Goal: Task Accomplishment & Management: Manage account settings

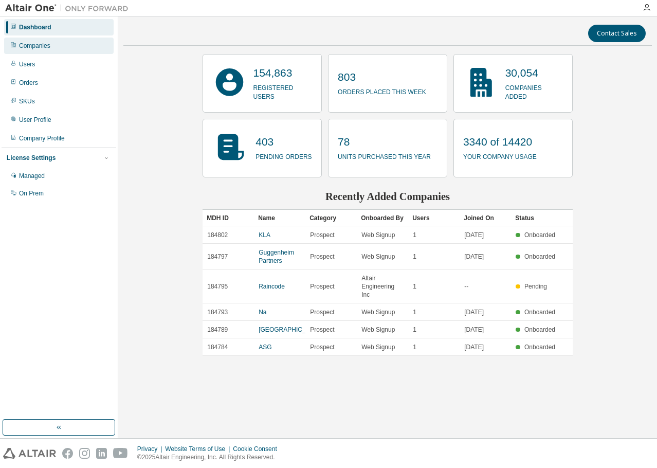
click at [55, 48] on div "Companies" at bounding box center [59, 46] width 110 height 16
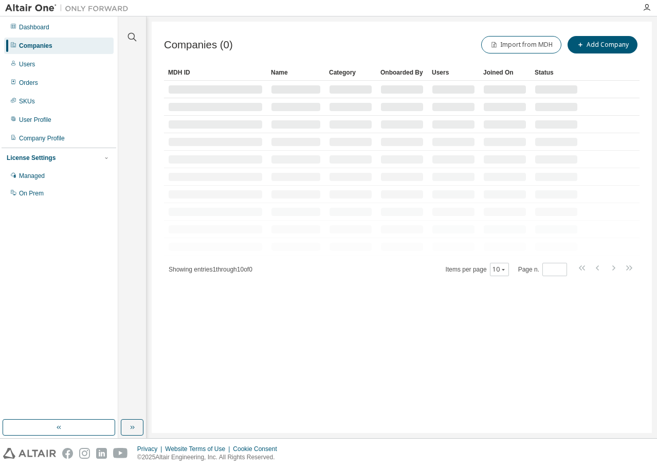
click at [125, 45] on div "Clear all Is Channel Partner Yes No Max Users Min Users Company Category Commer…" at bounding box center [132, 218] width 25 height 400
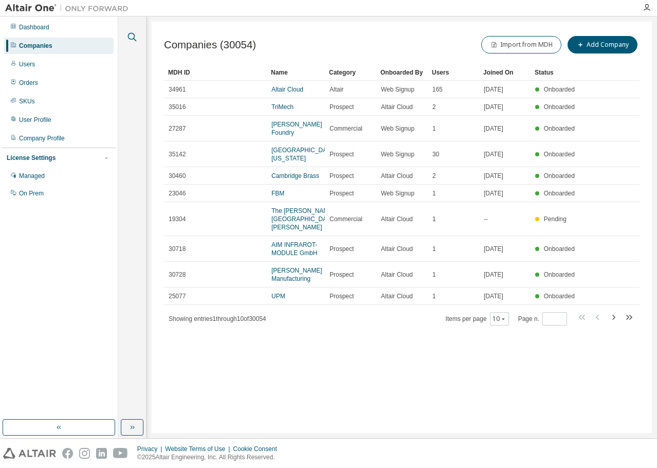
click at [128, 39] on icon "button" at bounding box center [132, 37] width 12 height 12
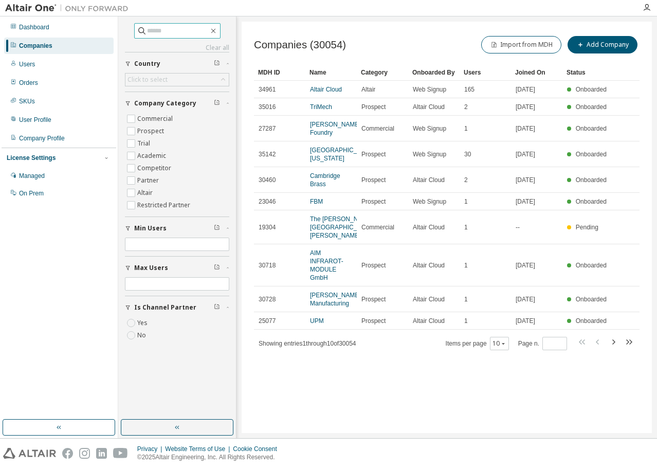
click at [181, 29] on input "text" at bounding box center [178, 31] width 62 height 10
type input "*"
type input "*******"
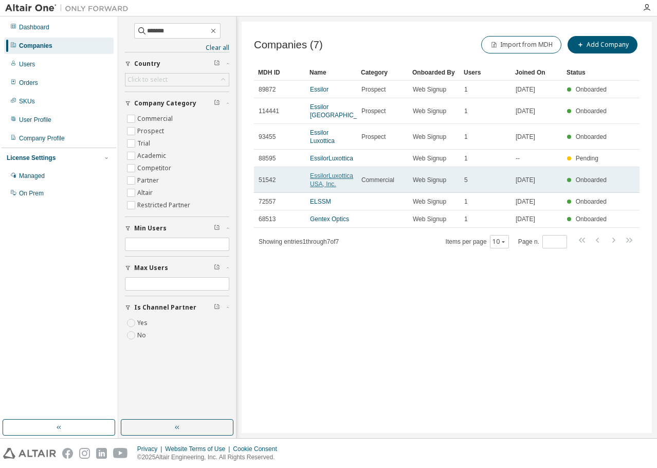
click at [325, 172] on link "EssilorLuxottica USA, Inc." at bounding box center [331, 179] width 43 height 15
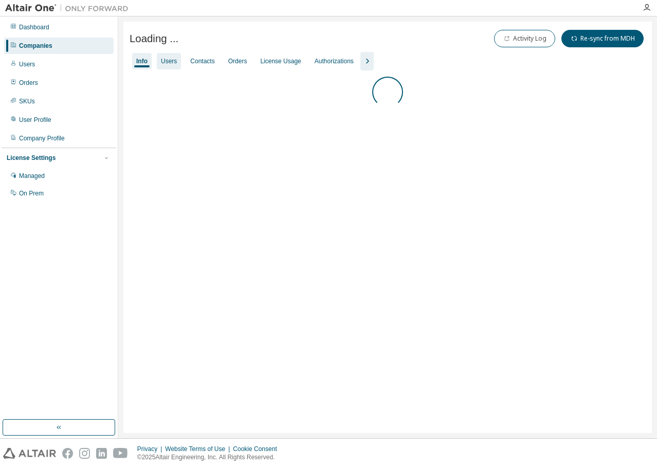
click at [166, 64] on div "Users" at bounding box center [169, 61] width 16 height 8
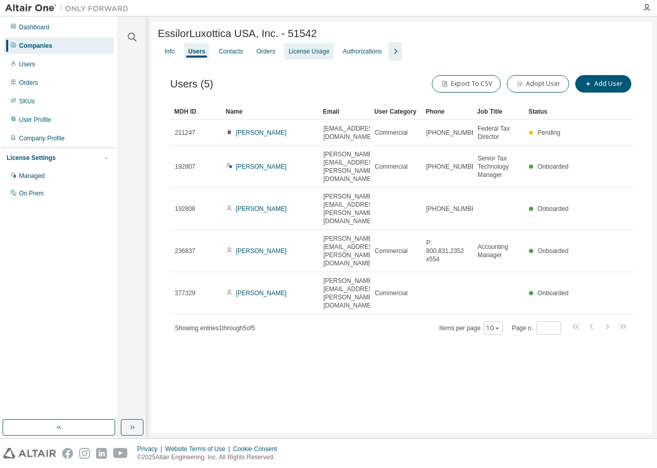
click at [298, 53] on div "License Usage" at bounding box center [309, 51] width 41 height 8
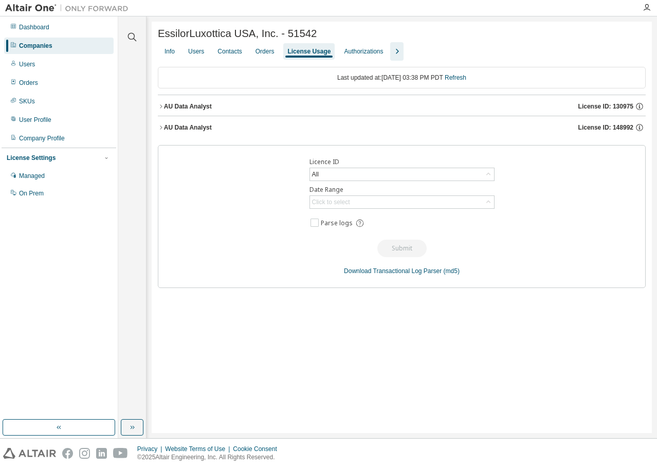
click at [234, 109] on div "AU Data Analyst License ID: 130975" at bounding box center [405, 106] width 482 height 9
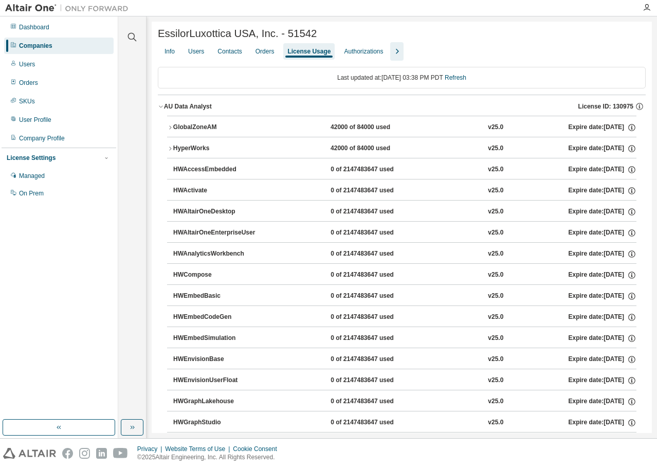
click at [234, 109] on div "AU Data Analyst License ID: 130975" at bounding box center [405, 106] width 482 height 9
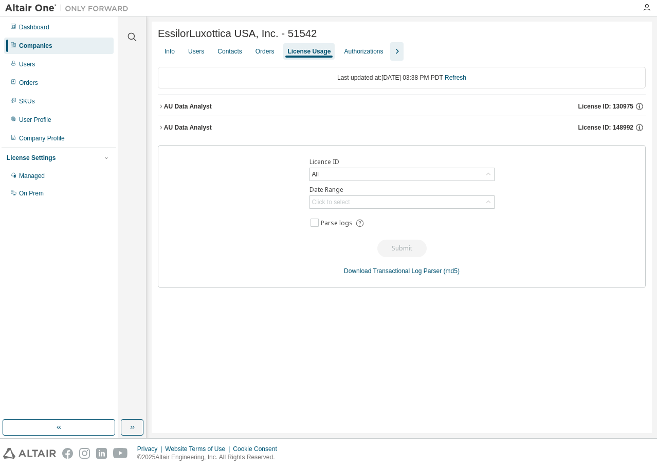
click at [212, 128] on div "AU Data Analyst License ID: 148992" at bounding box center [405, 127] width 482 height 9
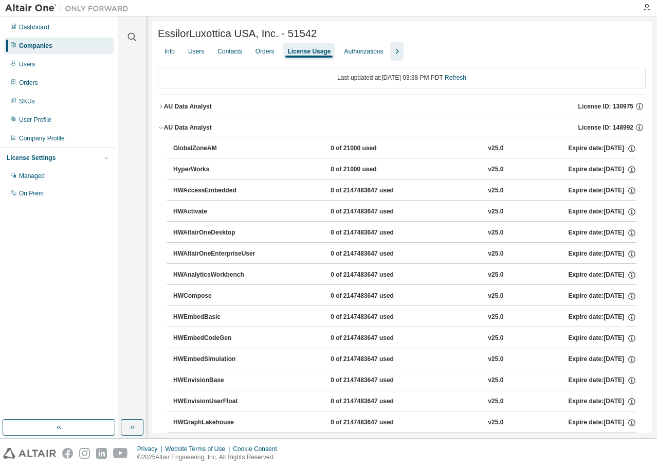
click at [212, 131] on div "AU Data Analyst License ID: 148992" at bounding box center [405, 127] width 482 height 9
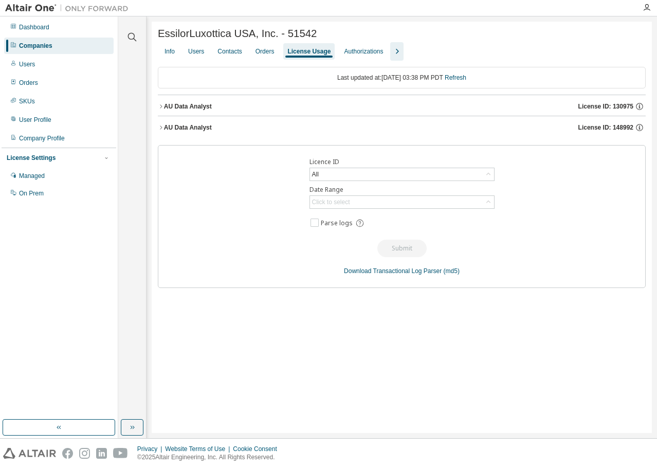
click at [398, 56] on icon "button" at bounding box center [397, 51] width 12 height 12
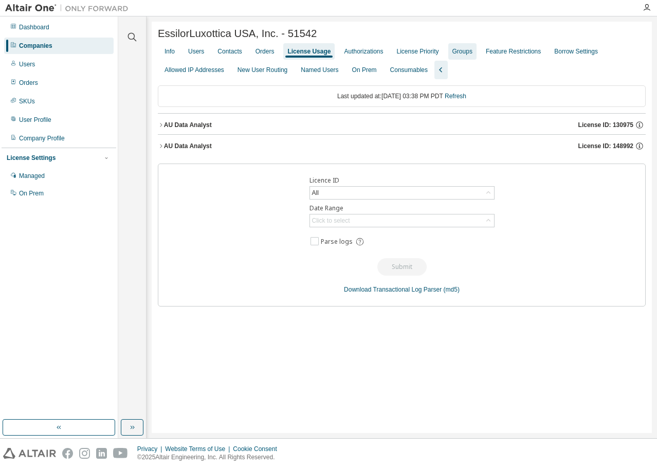
click at [453, 53] on div "Groups" at bounding box center [463, 51] width 20 height 8
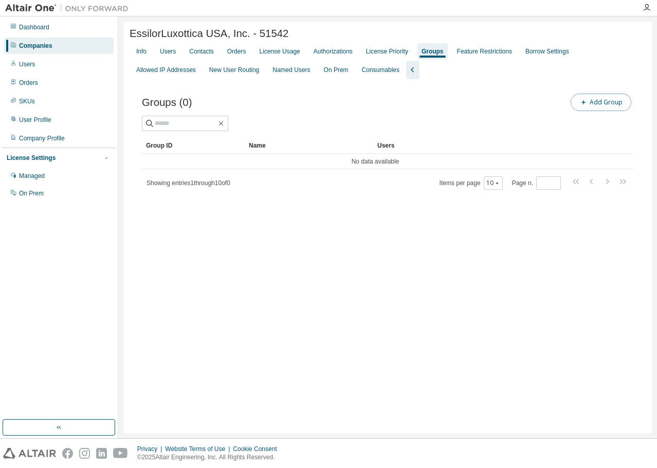
click at [612, 104] on button "Add Group" at bounding box center [601, 102] width 61 height 17
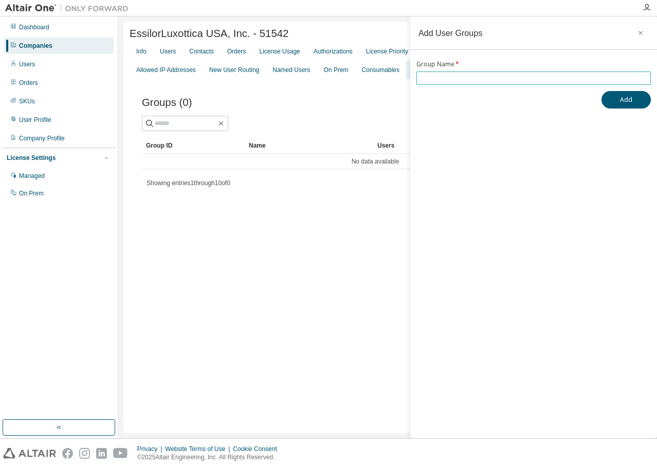
click at [488, 78] on input "text" at bounding box center [533, 78] width 229 height 8
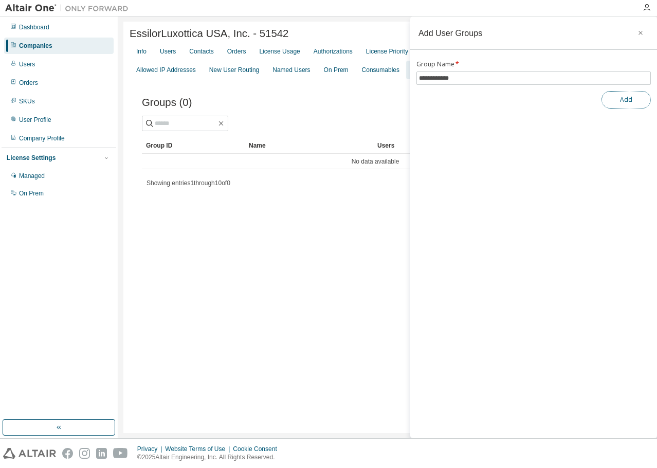
click at [625, 105] on button "Add" at bounding box center [626, 99] width 49 height 17
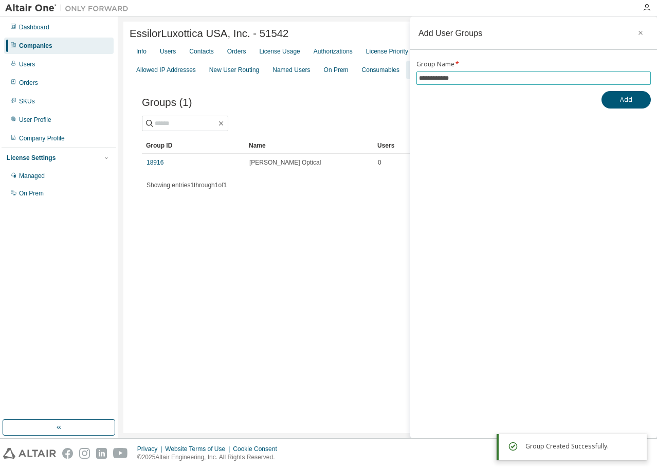
click at [514, 78] on input "**********" at bounding box center [533, 78] width 229 height 8
type input "**********"
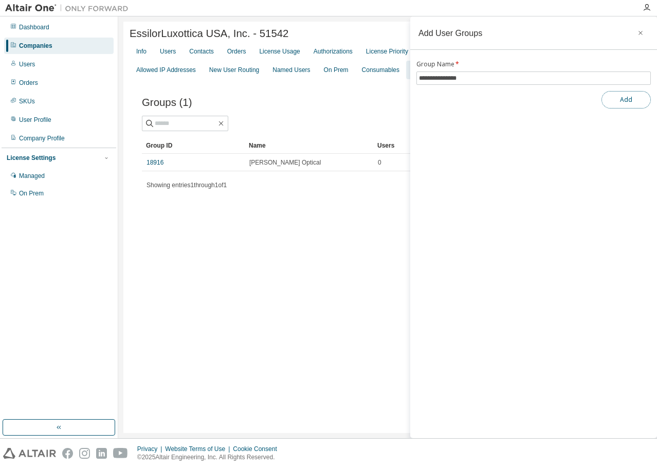
click at [633, 104] on button "Add" at bounding box center [626, 99] width 49 height 17
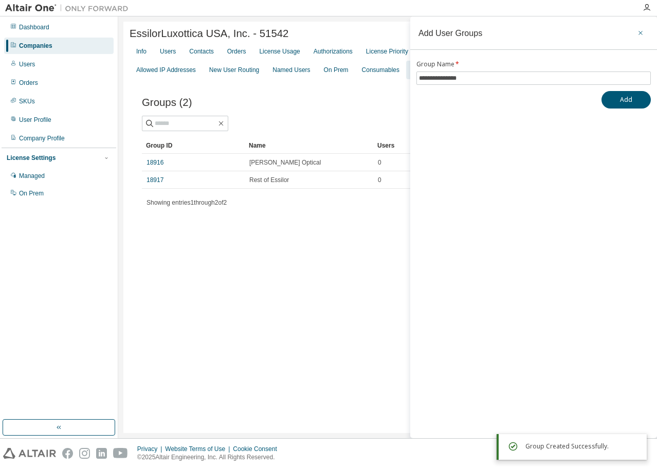
click at [642, 35] on icon "button" at bounding box center [640, 33] width 7 height 8
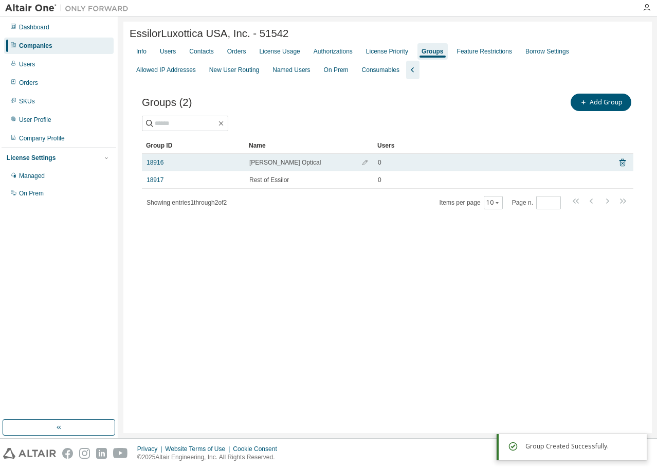
click at [262, 169] on td "Pech Optical" at bounding box center [309, 162] width 129 height 17
click at [160, 160] on td "18916" at bounding box center [193, 162] width 103 height 17
click at [160, 164] on link "18916" at bounding box center [155, 162] width 17 height 8
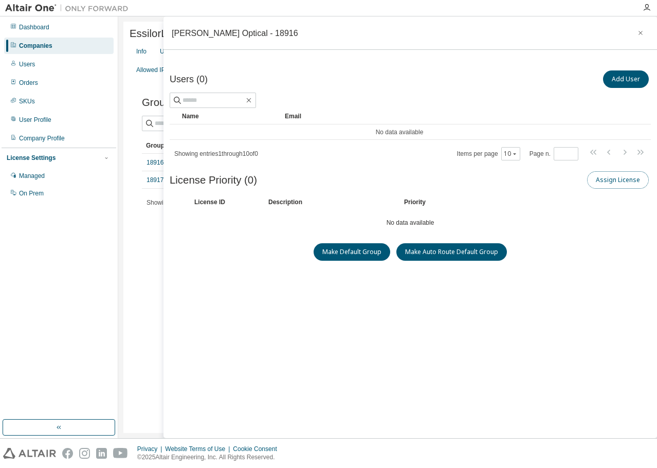
click at [613, 183] on button "Assign License" at bounding box center [618, 179] width 62 height 17
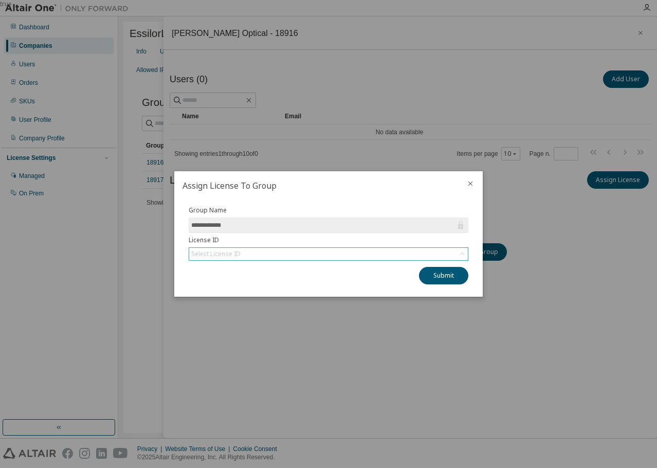
click at [313, 252] on div "Select License ID" at bounding box center [328, 254] width 279 height 12
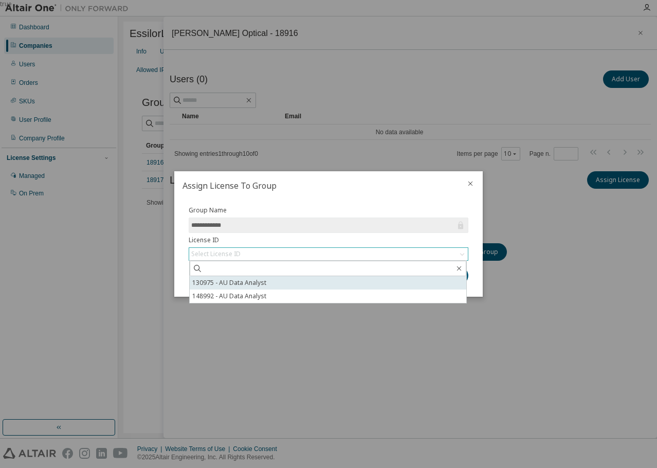
click at [301, 281] on li "130975 - AU Data Analyst" at bounding box center [328, 282] width 277 height 13
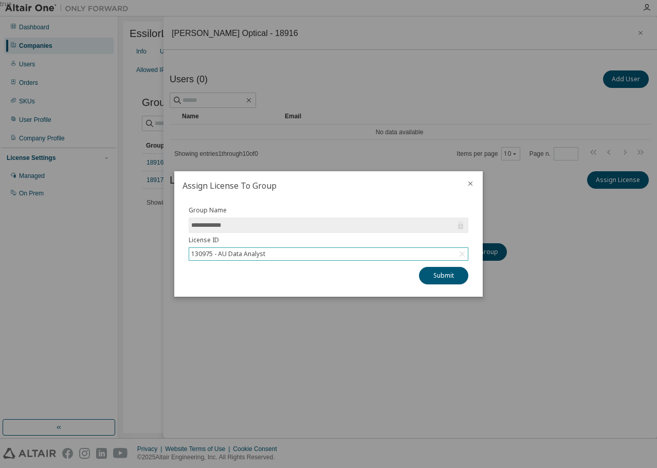
click at [323, 254] on div "130975 - AU Data Analyst" at bounding box center [328, 254] width 279 height 12
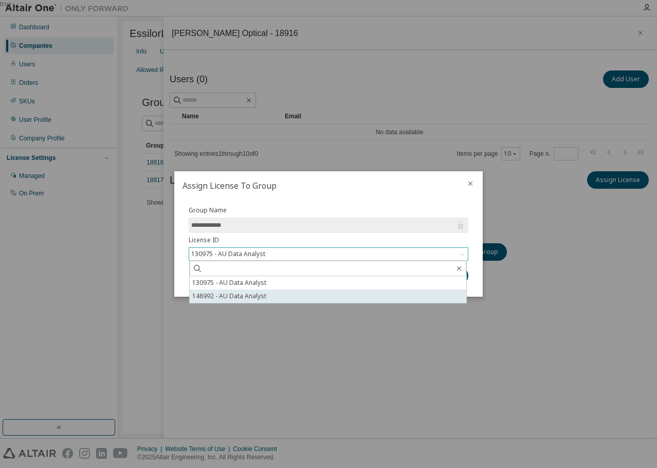
click at [304, 296] on li "148992 - AU Data Analyst" at bounding box center [328, 296] width 277 height 13
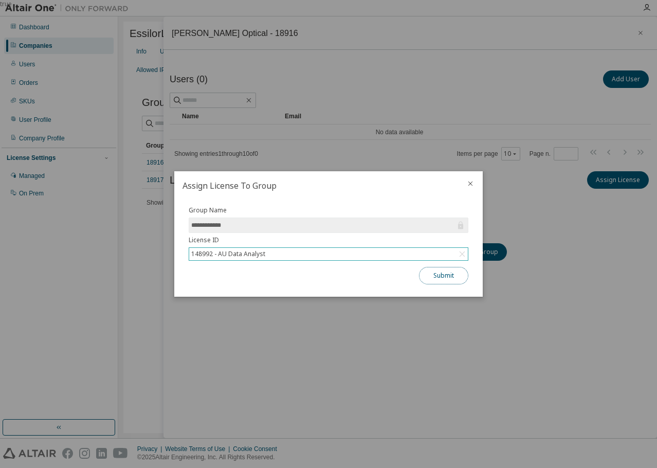
click at [441, 277] on button "Submit" at bounding box center [443, 275] width 49 height 17
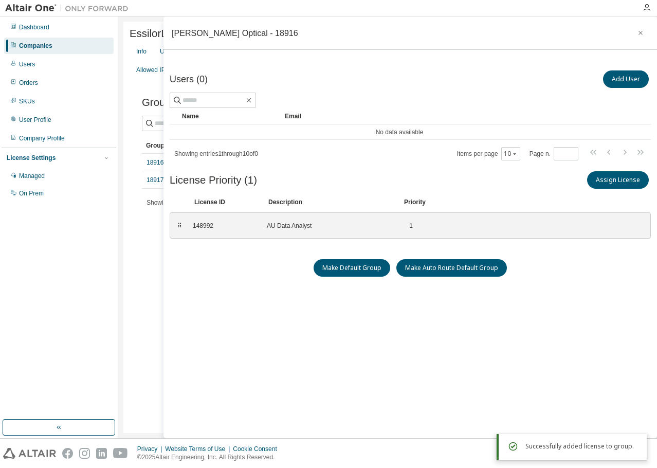
click at [141, 233] on div "Groups (2) Add Group Clear Load Save Save As Field Operator Value Select filter…" at bounding box center [388, 157] width 516 height 157
click at [640, 31] on button "button" at bounding box center [641, 33] width 16 height 16
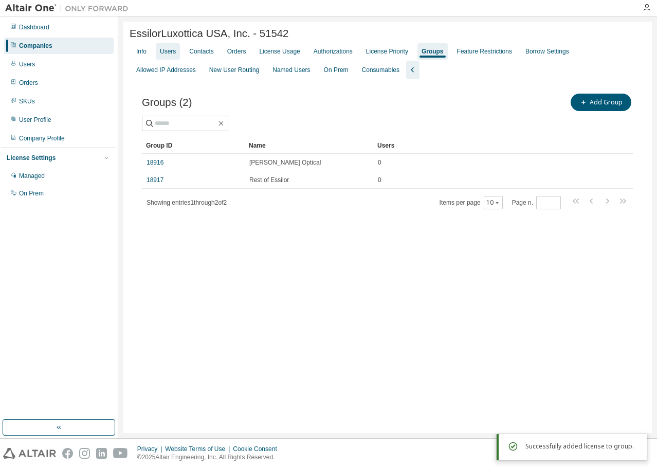
click at [176, 55] on div "Users" at bounding box center [168, 51] width 24 height 16
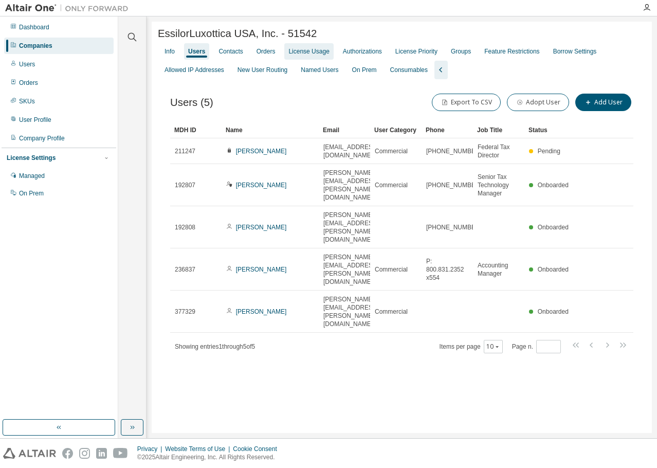
click at [308, 56] on div "License Usage" at bounding box center [309, 51] width 41 height 8
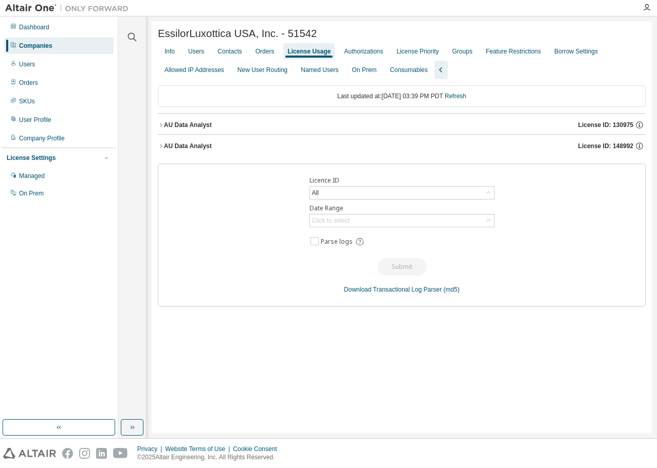
click at [227, 148] on div "AU Data Analyst License ID: 148992" at bounding box center [405, 145] width 482 height 9
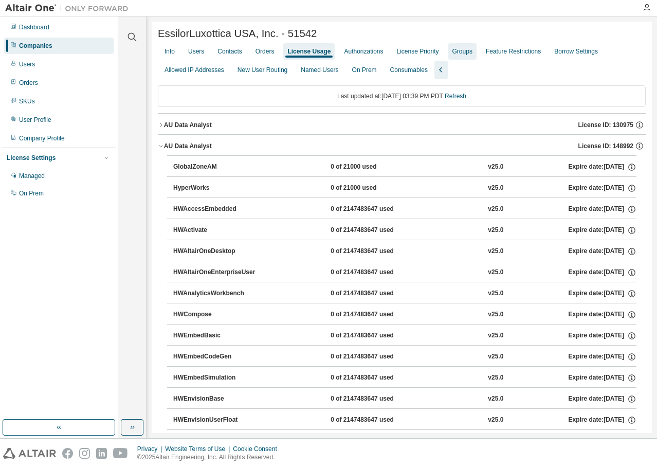
click at [448, 53] on div "Groups" at bounding box center [462, 51] width 28 height 16
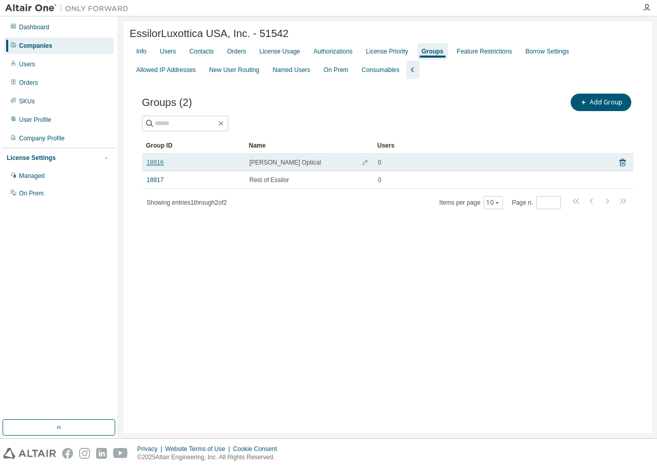
click at [162, 163] on link "18916" at bounding box center [155, 162] width 17 height 8
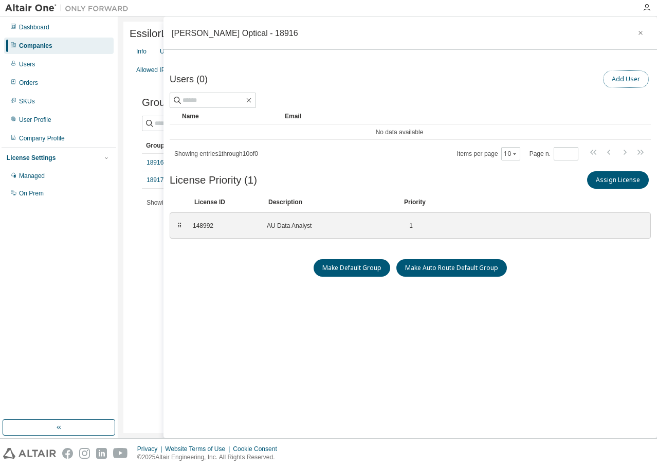
click at [628, 85] on button "Add User" at bounding box center [626, 78] width 46 height 17
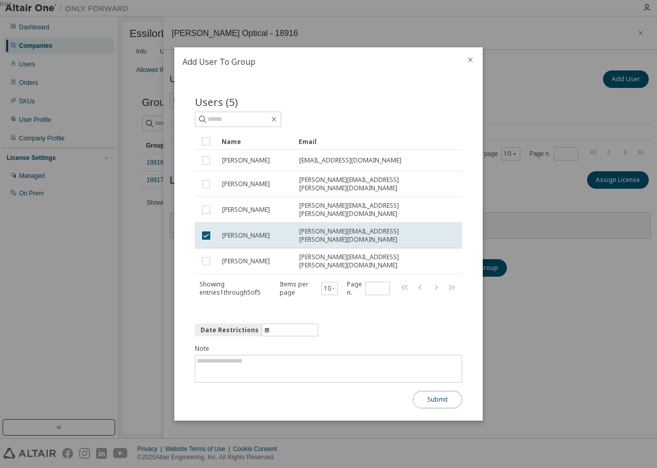
click at [441, 391] on button "Submit" at bounding box center [437, 399] width 49 height 17
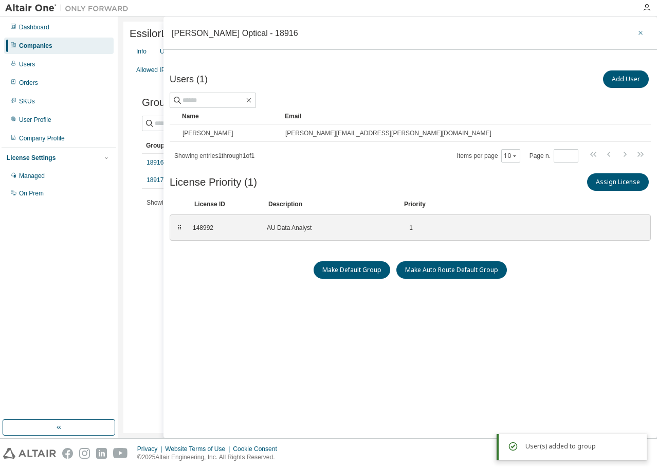
click at [638, 28] on button "button" at bounding box center [641, 33] width 16 height 16
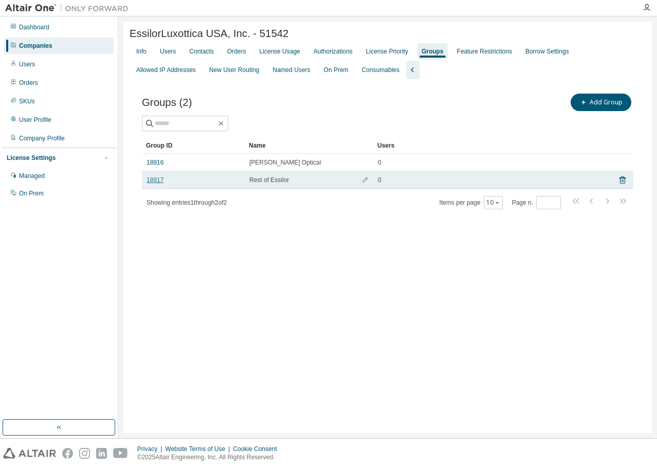
click at [155, 184] on link "18917" at bounding box center [155, 180] width 17 height 8
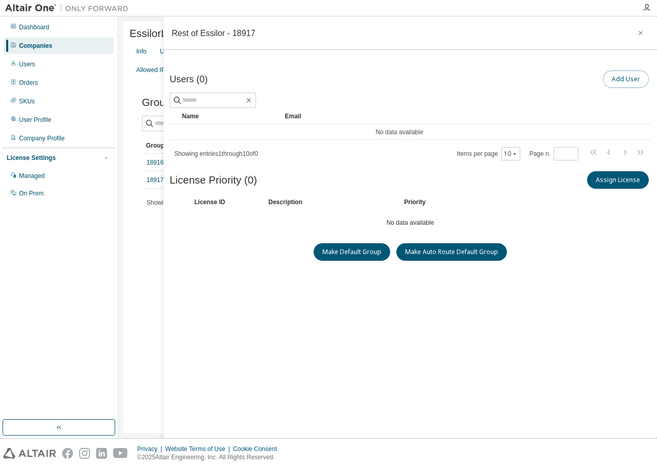
click at [619, 77] on button "Add User" at bounding box center [626, 78] width 46 height 17
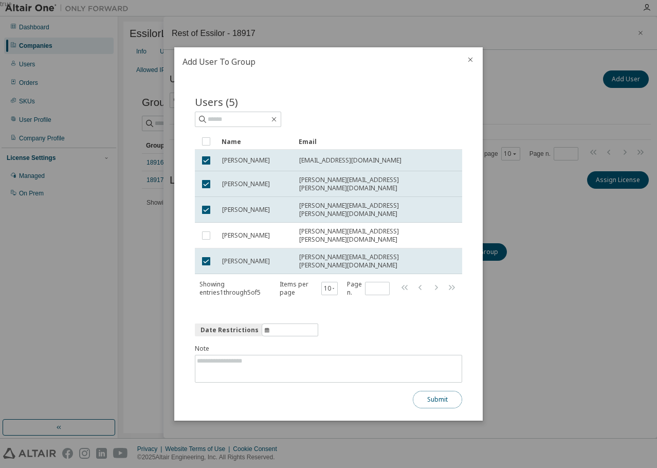
click at [439, 393] on button "Submit" at bounding box center [437, 399] width 49 height 17
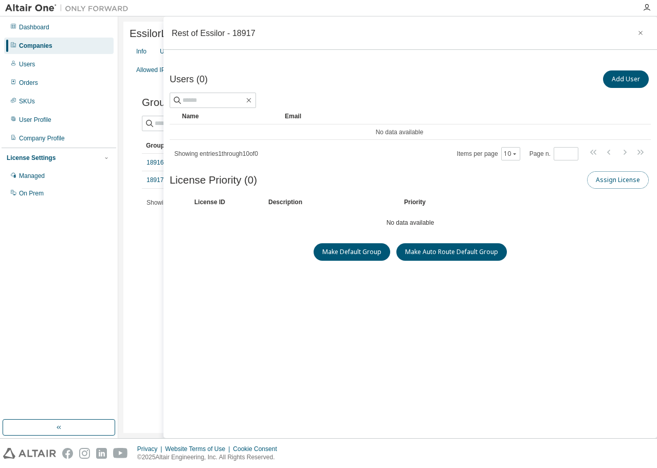
click at [638, 185] on button "Assign License" at bounding box center [618, 179] width 62 height 17
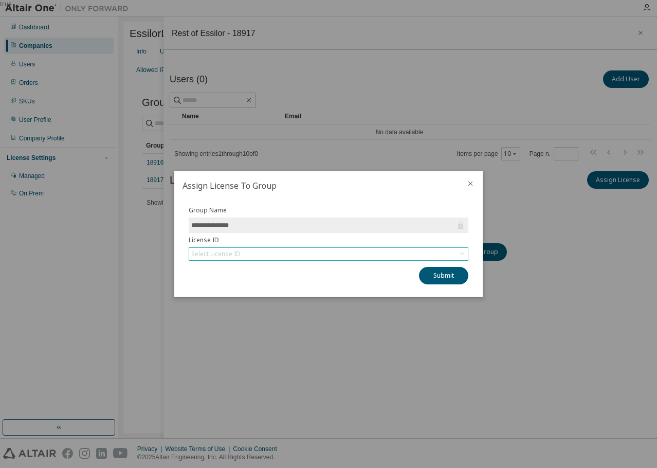
click at [247, 251] on div "Select License ID" at bounding box center [328, 254] width 279 height 12
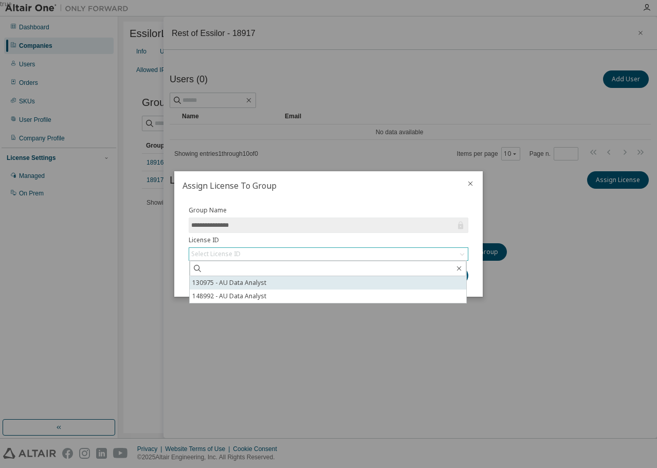
click at [251, 282] on li "130975 - AU Data Analyst" at bounding box center [328, 282] width 277 height 13
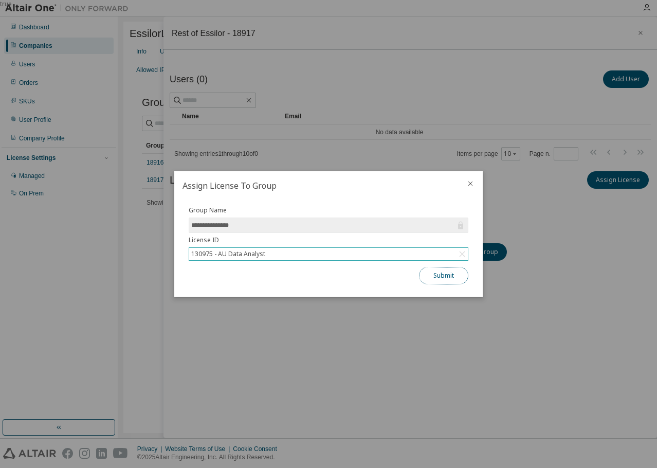
click at [449, 282] on button "Submit" at bounding box center [443, 275] width 49 height 17
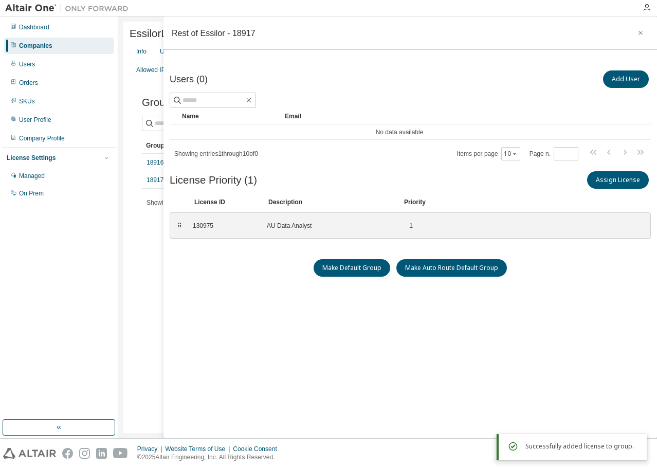
click at [561, 280] on div "Users (0) Add User Clear Load Save Save As Field Operator Value Select filter S…" at bounding box center [410, 255] width 481 height 374
click at [631, 83] on button "Add User" at bounding box center [626, 78] width 46 height 17
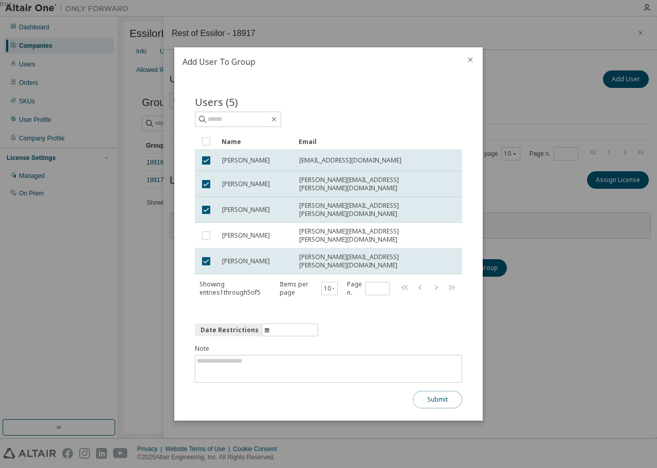
click at [420, 391] on button "Submit" at bounding box center [437, 399] width 49 height 17
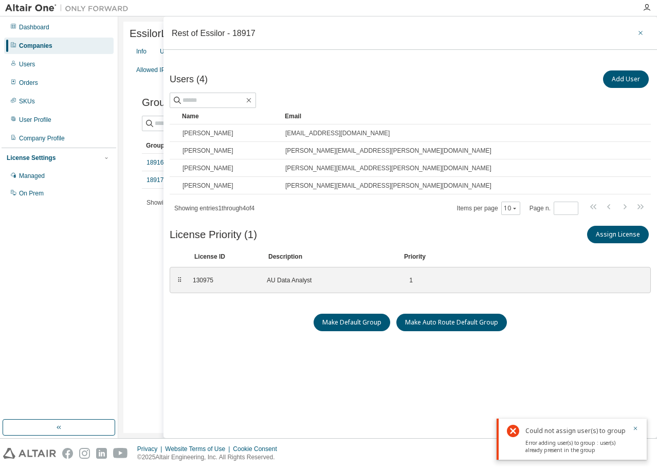
click at [633, 31] on button "button" at bounding box center [641, 33] width 16 height 16
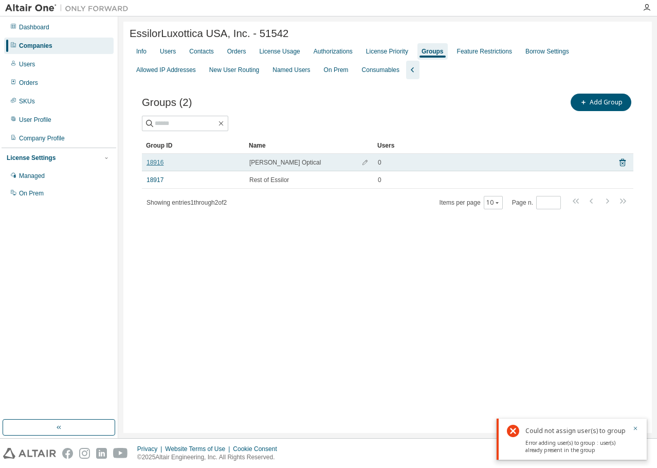
click at [153, 167] on link "18916" at bounding box center [155, 162] width 17 height 8
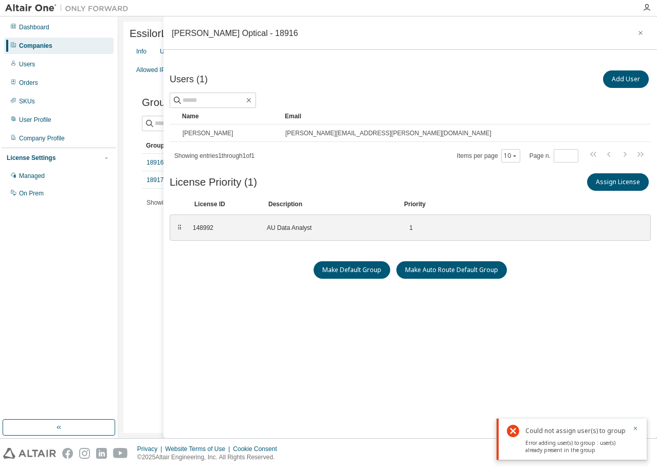
click at [637, 32] on icon "button" at bounding box center [640, 33] width 7 height 8
